Goal: Complete application form

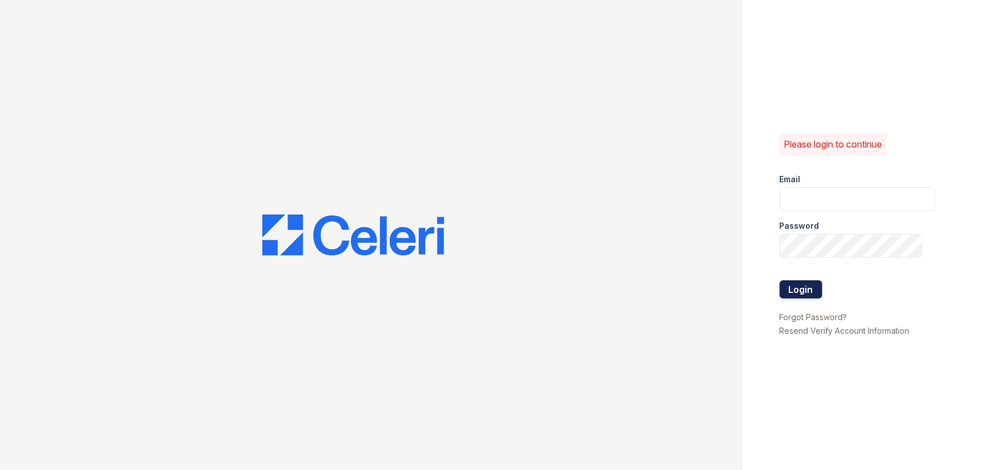
type input "renewmidtown@trinity-pm.com"
click at [812, 285] on button "Login" at bounding box center [800, 289] width 43 height 18
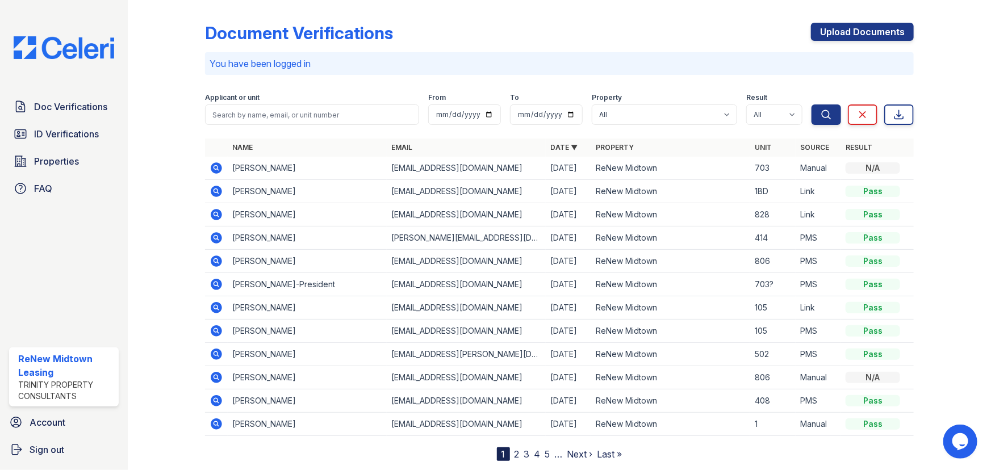
click at [211, 170] on icon at bounding box center [216, 167] width 11 height 11
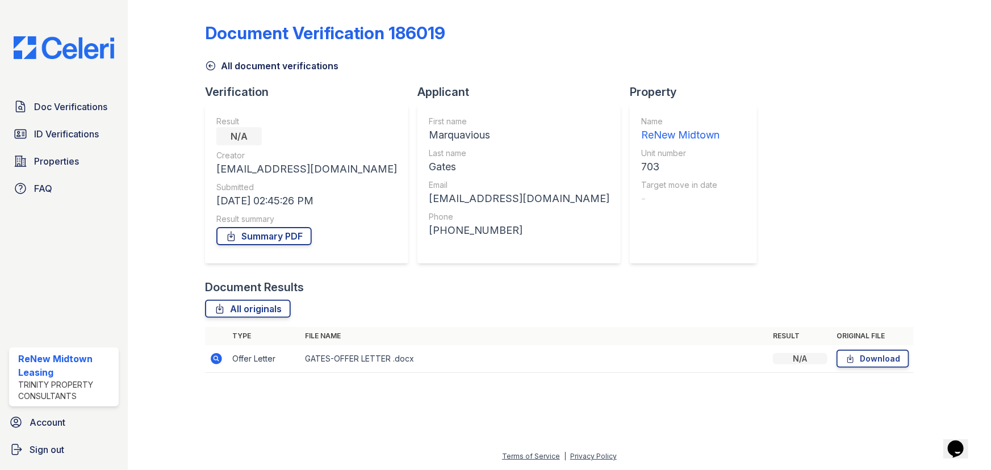
click at [220, 363] on td at bounding box center [216, 359] width 23 height 28
click at [215, 362] on icon at bounding box center [216, 358] width 11 height 11
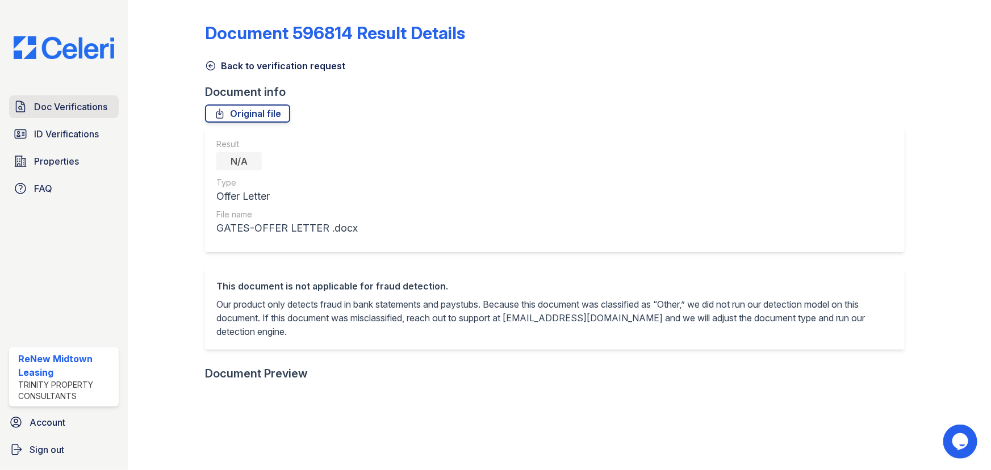
click at [71, 105] on span "Doc Verifications" at bounding box center [70, 107] width 73 height 14
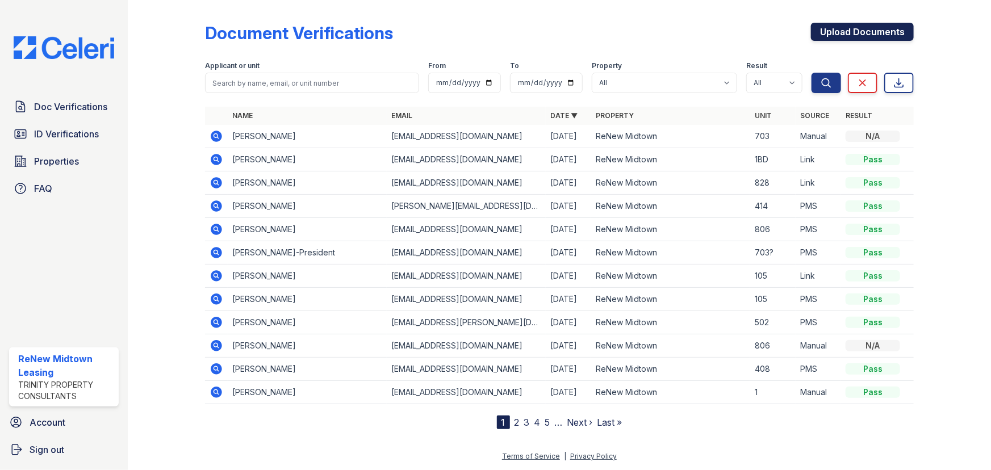
click at [852, 30] on link "Upload Documents" at bounding box center [862, 32] width 103 height 18
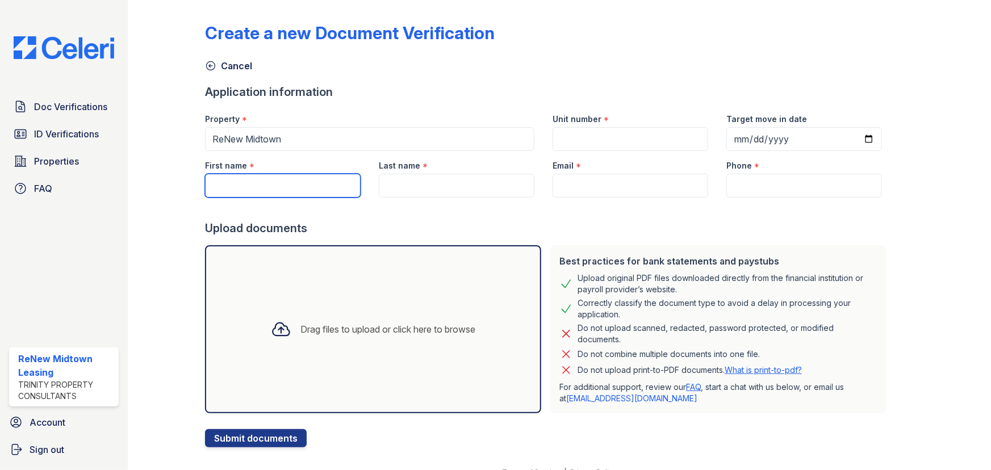
click at [264, 181] on input "First name" at bounding box center [283, 186] width 156 height 24
type input "Amya"
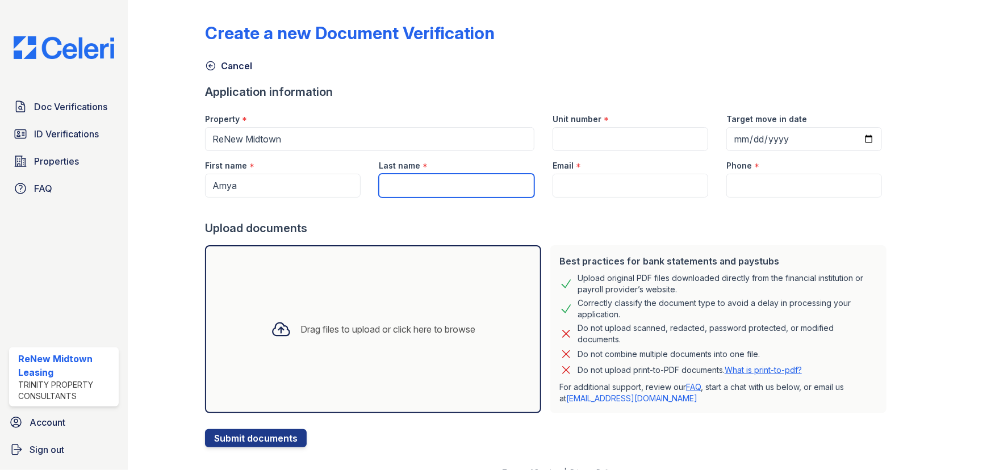
click at [386, 185] on input "Last name" at bounding box center [457, 186] width 156 height 24
type input "[PERSON_NAME]"
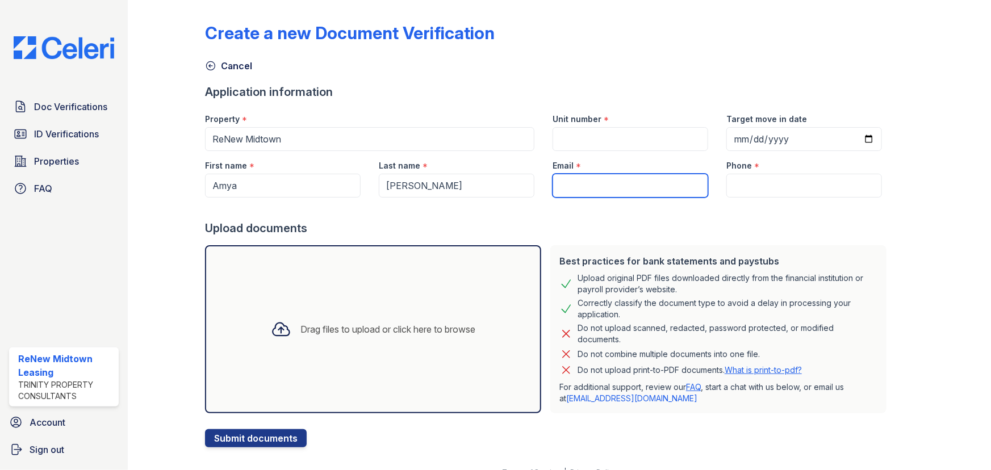
click at [618, 179] on input "Email" at bounding box center [630, 186] width 156 height 24
paste input "[EMAIL_ADDRESS][DOMAIN_NAME]"
type input "[EMAIL_ADDRESS][DOMAIN_NAME]"
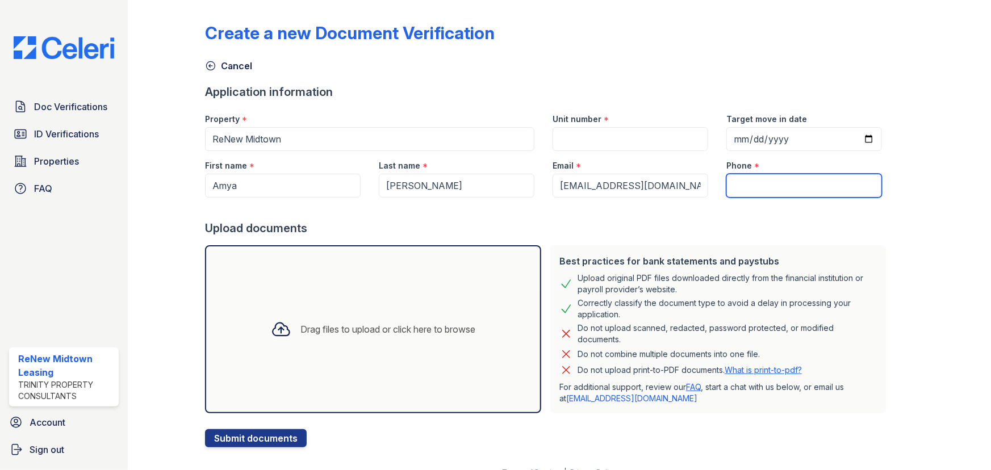
click at [759, 193] on input "Phone" at bounding box center [804, 186] width 156 height 24
paste input "[PHONE_NUMBER]"
type input "[PHONE_NUMBER]"
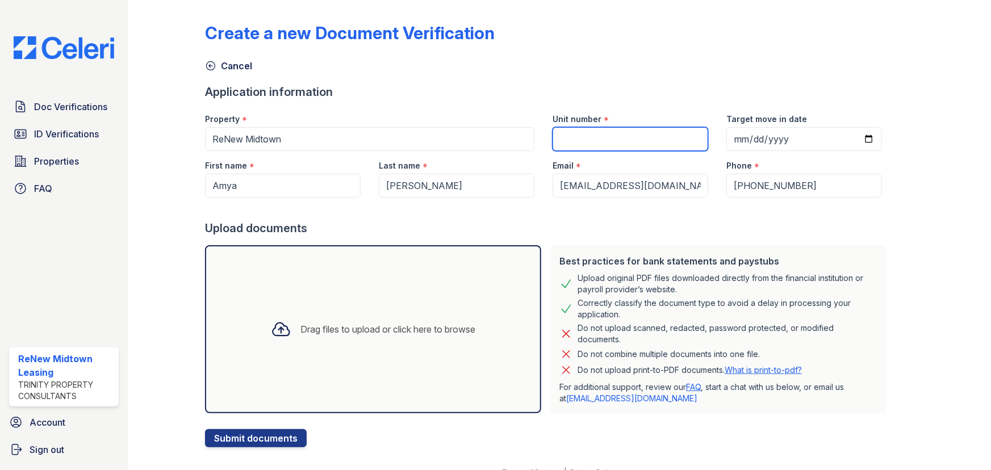
click at [673, 145] on input "Unit number" at bounding box center [630, 139] width 156 height 24
type input "4"
type input "701"
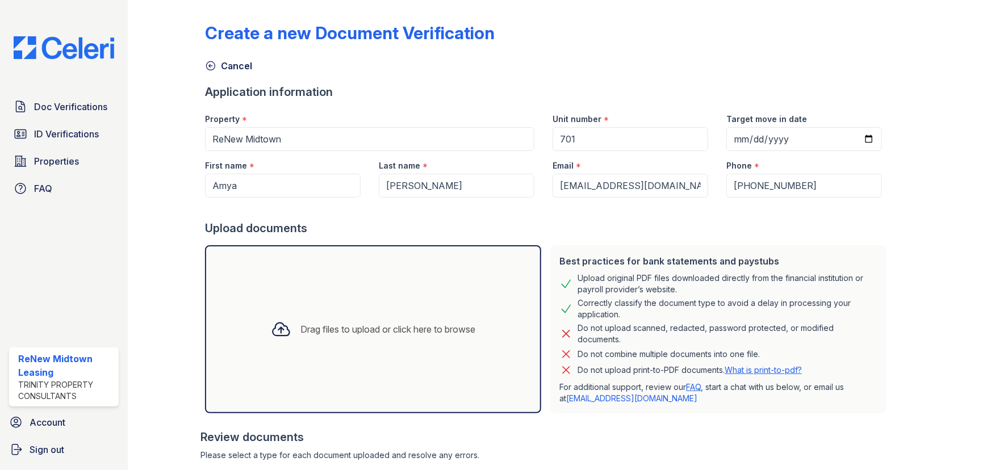
click at [588, 212] on div at bounding box center [548, 209] width 686 height 23
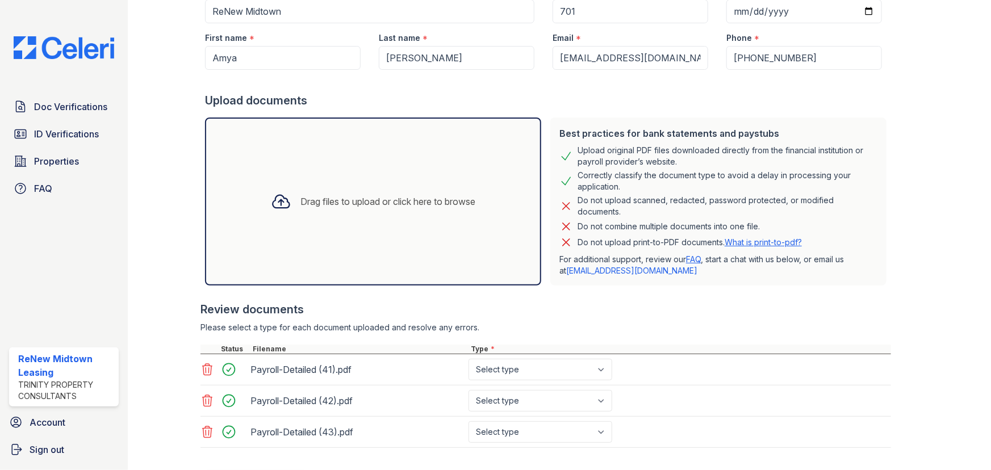
scroll to position [184, 0]
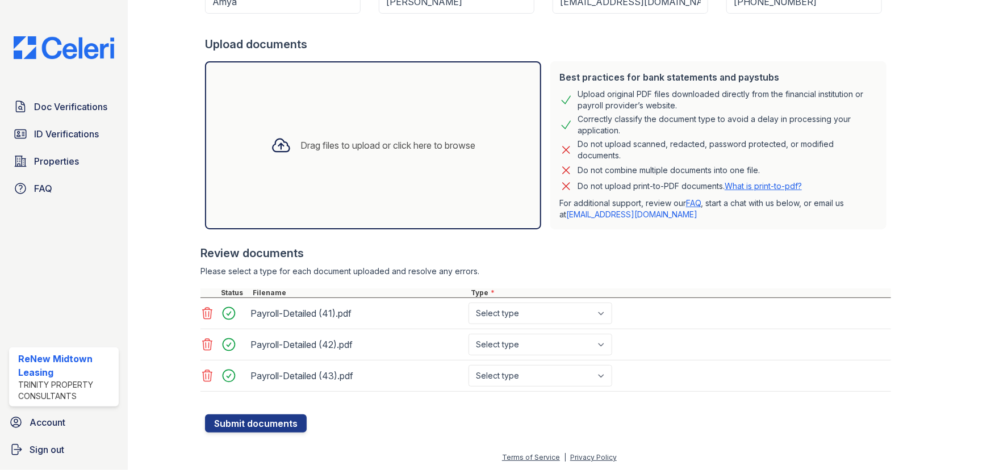
click at [595, 326] on div "Payroll-Detailed (41).pdf Select type Paystub Bank Statement Offer Letter Tax D…" at bounding box center [545, 313] width 690 height 31
click at [596, 313] on select "Select type Paystub Bank Statement Offer Letter Tax Documents Benefit Award Let…" at bounding box center [540, 314] width 144 height 22
select select "paystub"
click at [468, 303] on select "Select type Paystub Bank Statement Offer Letter Tax Documents Benefit Award Let…" at bounding box center [540, 314] width 144 height 22
click at [544, 343] on select "Select type Paystub Bank Statement Offer Letter Tax Documents Benefit Award Let…" at bounding box center [540, 345] width 144 height 22
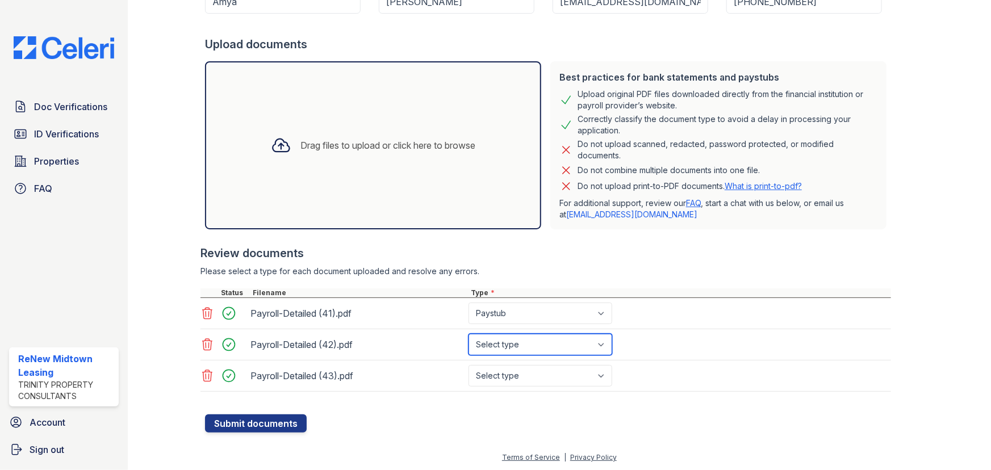
select select "paystub"
click at [468, 334] on select "Select type Paystub Bank Statement Offer Letter Tax Documents Benefit Award Let…" at bounding box center [540, 345] width 144 height 22
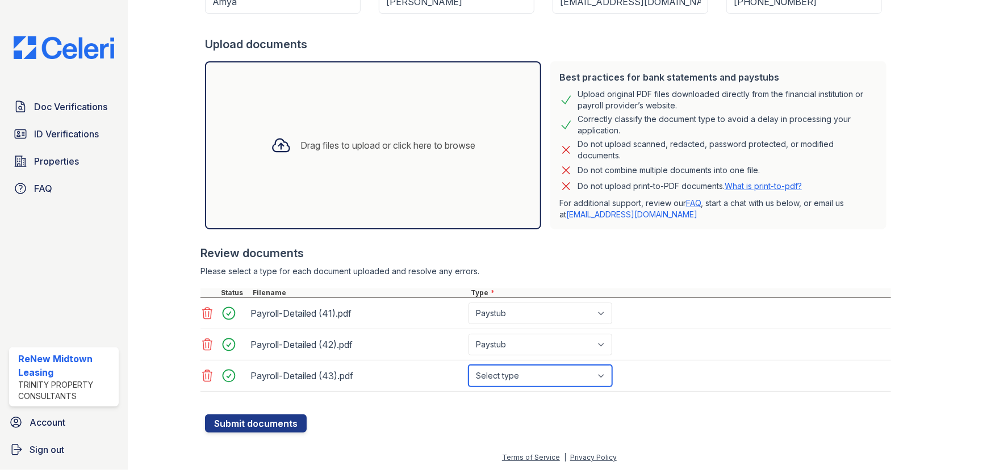
click at [539, 373] on select "Select type Paystub Bank Statement Offer Letter Tax Documents Benefit Award Let…" at bounding box center [540, 376] width 144 height 22
select select "paystub"
click at [468, 365] on select "Select type Paystub Bank Statement Offer Letter Tax Documents Benefit Award Let…" at bounding box center [540, 376] width 144 height 22
click at [275, 419] on button "Submit documents" at bounding box center [256, 423] width 102 height 18
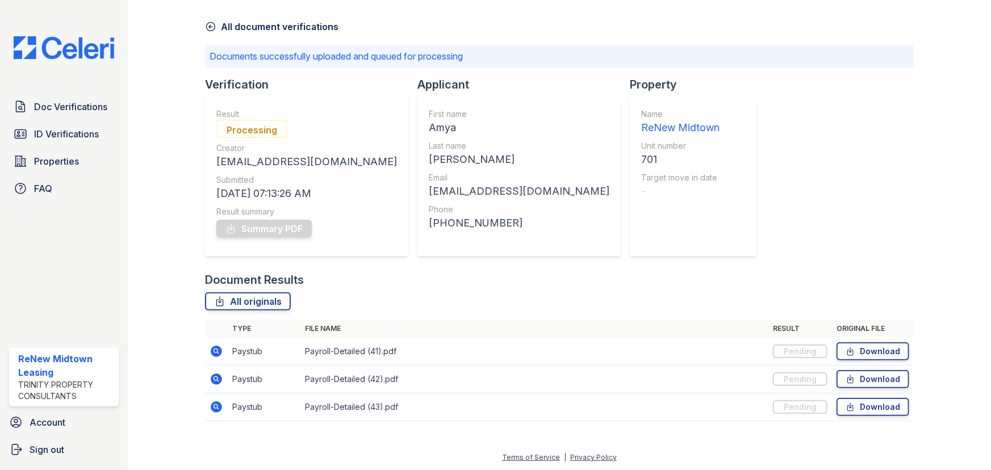
scroll to position [40, 0]
click at [46, 106] on span "Doc Verifications" at bounding box center [70, 107] width 73 height 14
